Goal: Navigation & Orientation: Find specific page/section

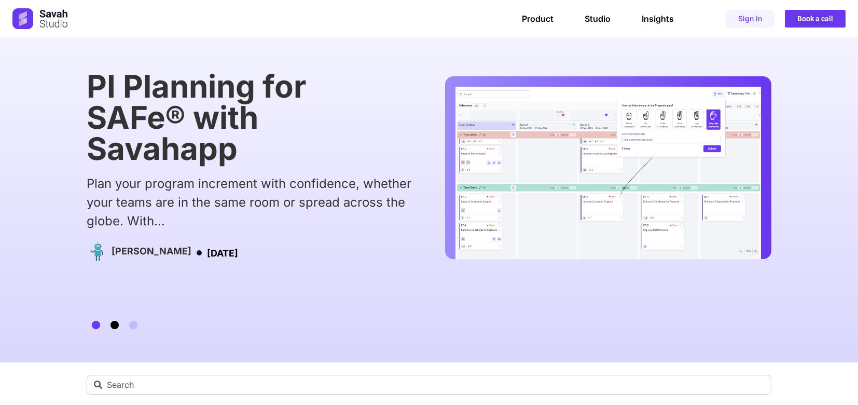
click at [117, 327] on span "Go to slide 2" at bounding box center [114, 325] width 8 height 8
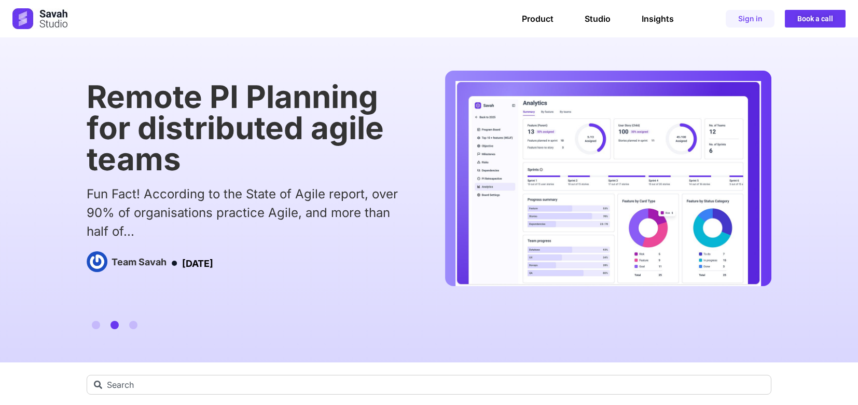
click at [171, 195] on div "Fun Fact! According to the State of Agile report, over 90% of organisations pra…" at bounding box center [249, 213] width 325 height 56
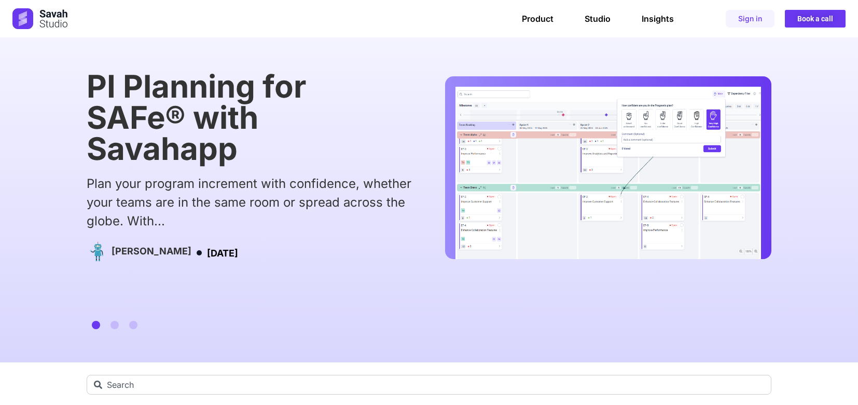
click at [455, 195] on img "1 / 3" at bounding box center [607, 173] width 305 height 172
click at [116, 324] on span "Go to slide 2" at bounding box center [114, 325] width 8 height 8
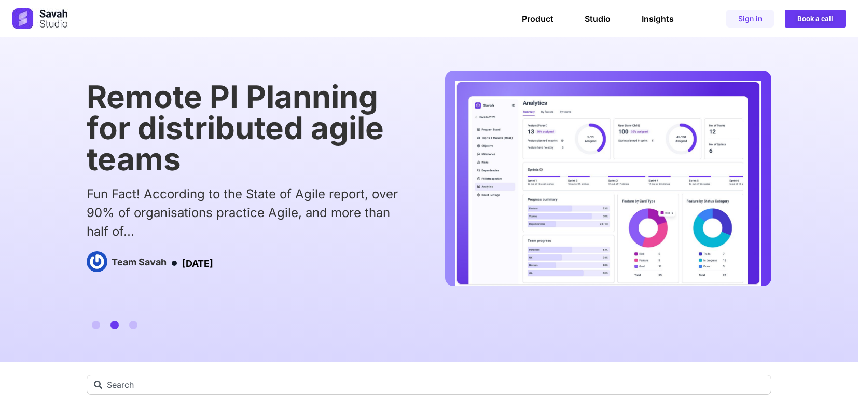
click at [203, 190] on div "Fun Fact! According to the State of Agile report, over 90% of organisations pra…" at bounding box center [249, 213] width 325 height 56
click at [178, 193] on div "Fun Fact! According to the State of Agile report, over 90% of organisations pra…" at bounding box center [249, 213] width 325 height 56
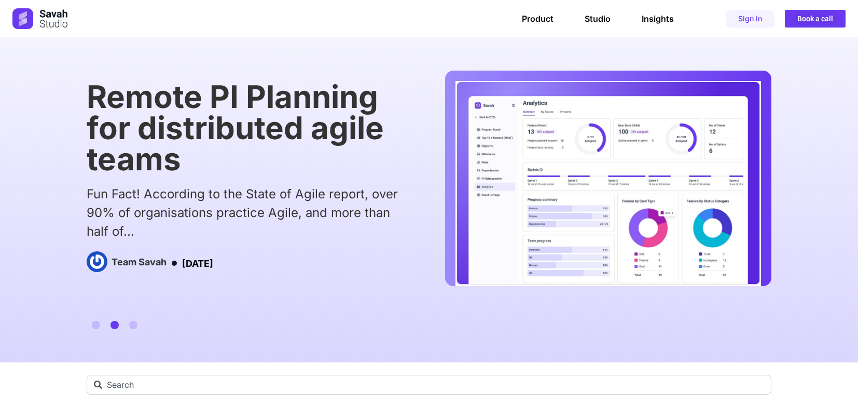
click at [125, 204] on div "Fun Fact! According to the State of Agile report, over 90% of organisations pra…" at bounding box center [249, 213] width 325 height 56
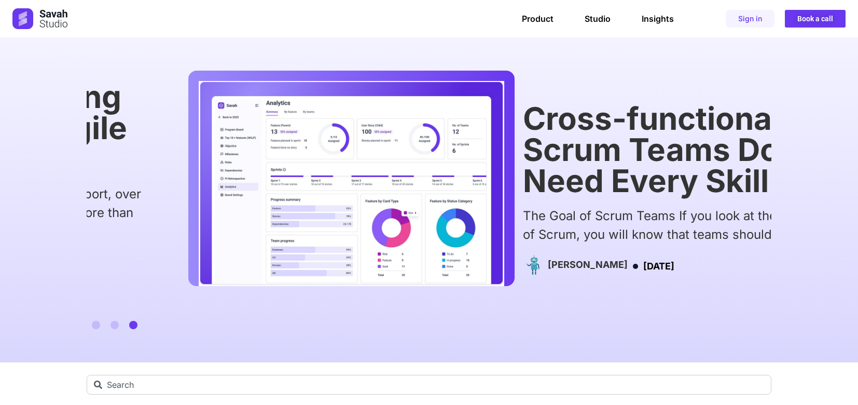
click at [538, 246] on div "Cross-functional Scrum Teams Don’t Need Every Skill The Goal of Scrum Teams If …" at bounding box center [685, 190] width 325 height 175
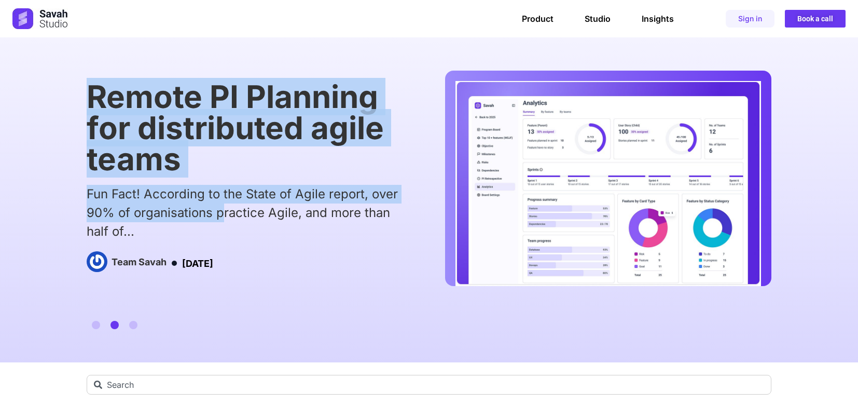
drag, startPoint x: 83, startPoint y: 192, endPoint x: 224, endPoint y: 214, distance: 142.2
click at [224, 214] on div "Cross-functional Scrum Teams Don’t Need Every Skill The Goal of Scrum Teams If …" at bounding box center [429, 199] width 858 height 325
click at [214, 214] on div "Fun Fact! According to the State of Agile report, over 90% of organisations pra…" at bounding box center [248, 213] width 325 height 56
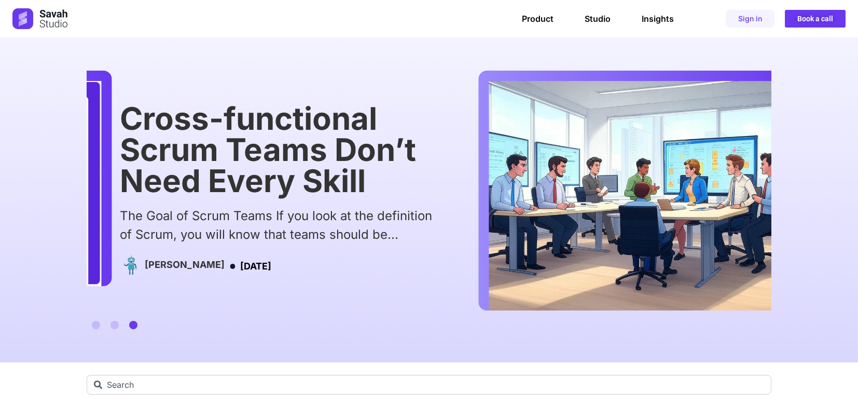
click at [120, 218] on div "The Goal of Scrum Teams If you look at the definition of Scrum, you will know t…" at bounding box center [282, 224] width 325 height 37
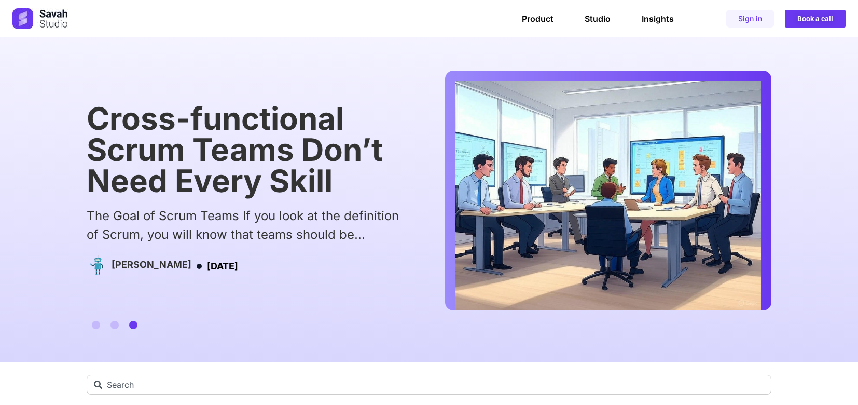
click at [129, 217] on div "The Goal of Scrum Teams If you look at the definition of Scrum, you will know t…" at bounding box center [249, 224] width 325 height 37
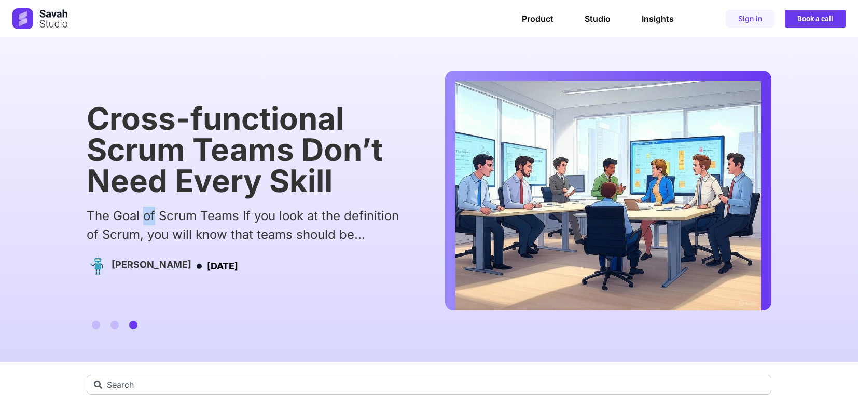
click at [382, 239] on div "The Goal of Scrum Teams If you look at the definition of Scrum, you will know t…" at bounding box center [249, 224] width 325 height 37
click at [291, 212] on div "The Goal of Scrum Teams If you look at the definition of Scrum, you will know t…" at bounding box center [249, 224] width 325 height 37
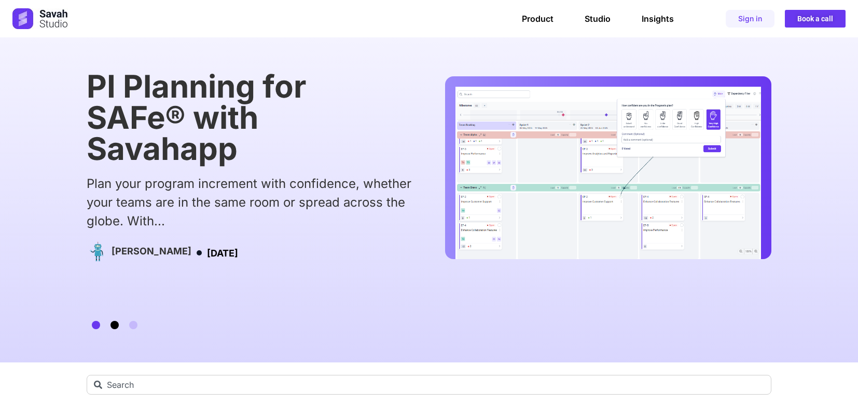
click at [115, 326] on span "Go to slide 2" at bounding box center [114, 325] width 8 height 8
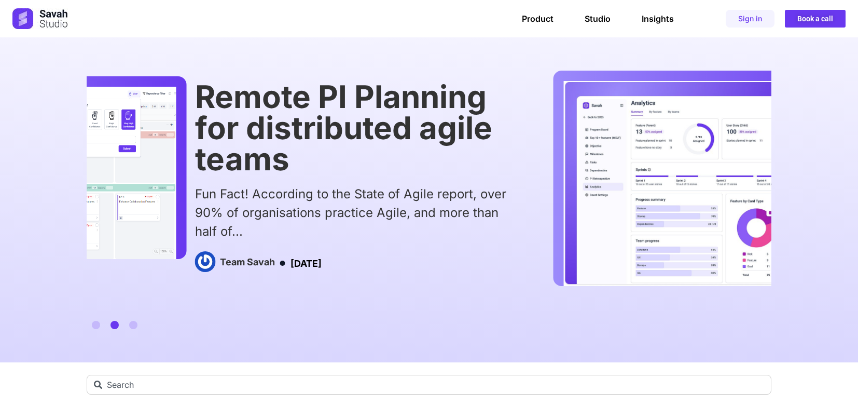
click at [195, 283] on div "Remote PI Planning for distributed agile teams Fun Fact! According to the State…" at bounding box center [537, 178] width 685 height 215
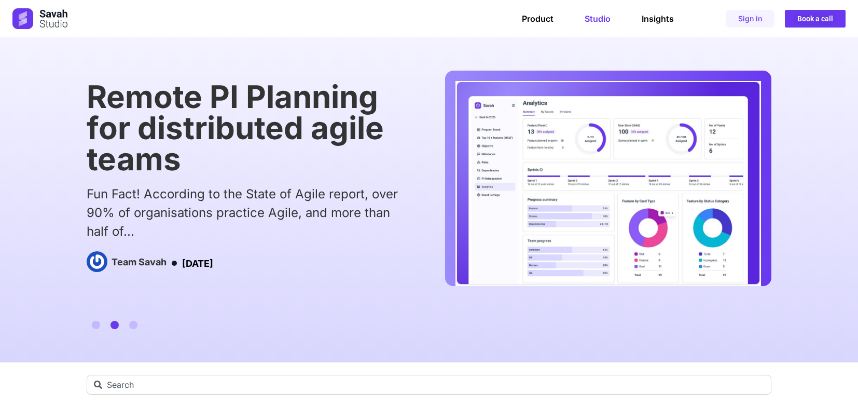
click at [596, 14] on link "Studio" at bounding box center [598, 18] width 26 height 10
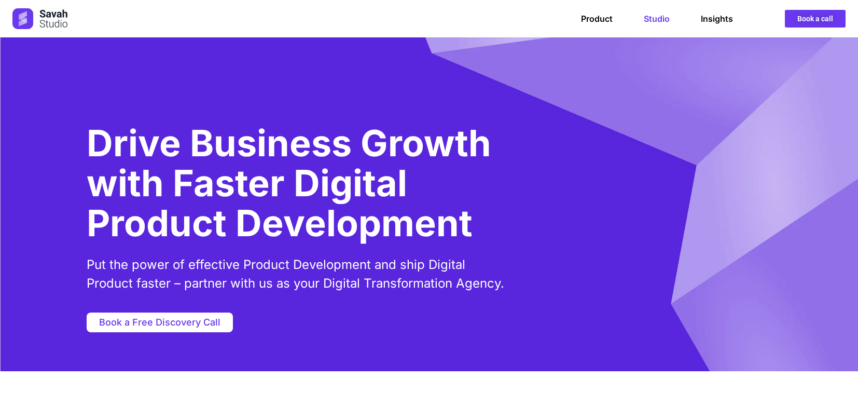
click at [705, 12] on div "Product Studio Insights Product Studio Insights Book a call" at bounding box center [537, 19] width 617 height 18
click at [711, 20] on link "Insights" at bounding box center [717, 18] width 32 height 10
click at [600, 23] on link "Product" at bounding box center [597, 18] width 32 height 10
click at [596, 23] on link "Product" at bounding box center [597, 18] width 32 height 10
click at [595, 21] on link "Product" at bounding box center [597, 18] width 32 height 10
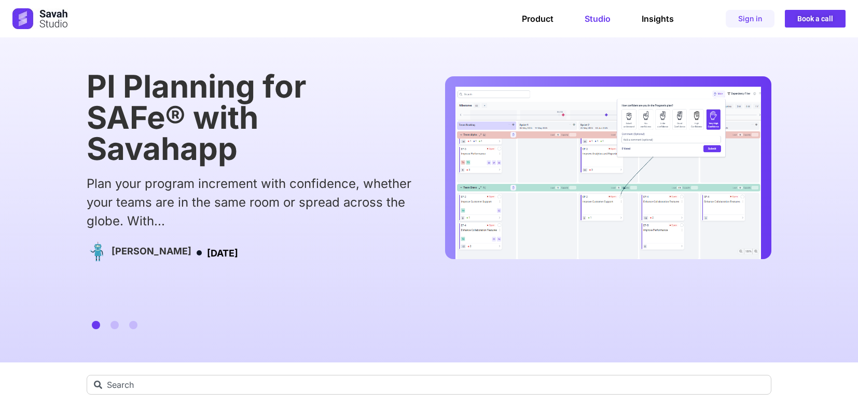
click at [596, 16] on link "Studio" at bounding box center [598, 18] width 26 height 10
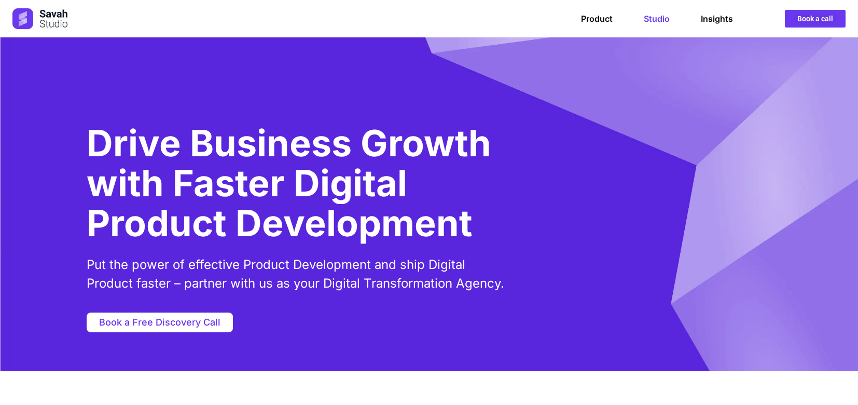
scroll to position [198, 0]
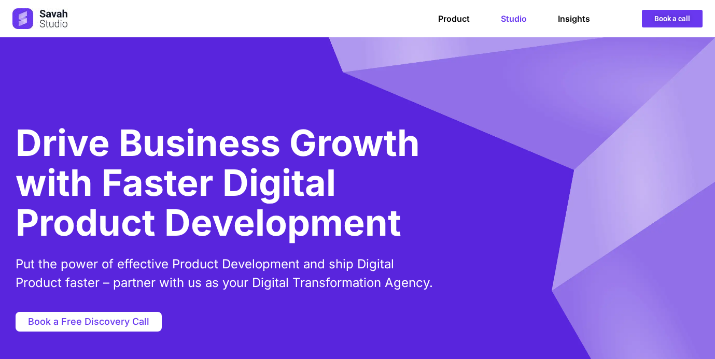
click at [504, 79] on div "Drive Business Growth with Faster Digital Product Development Put the power of …" at bounding box center [358, 204] width 685 height 334
click at [449, 16] on link "Product" at bounding box center [454, 18] width 32 height 10
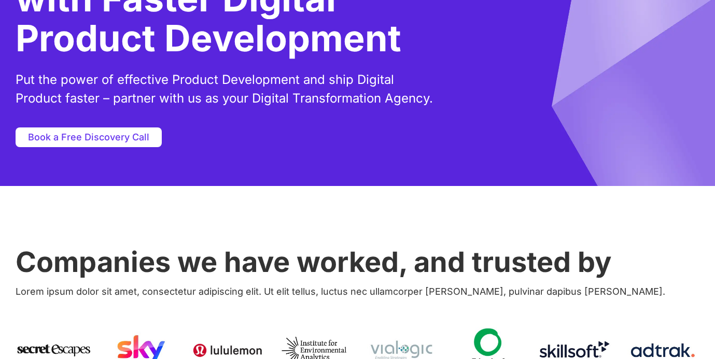
scroll to position [198, 0]
